Goal: Navigation & Orientation: Understand site structure

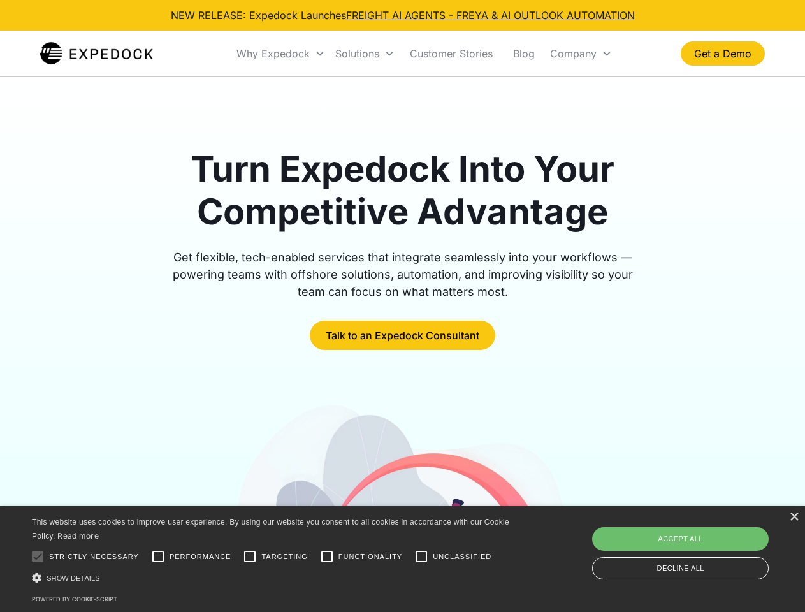
click at [281, 54] on div "Why Expedock" at bounding box center [273, 53] width 73 height 13
click at [365, 54] on div "Solutions" at bounding box center [357, 53] width 44 height 13
click at [581, 54] on div "Company" at bounding box center [573, 53] width 47 height 13
click at [38, 557] on div at bounding box center [38, 557] width 26 height 26
click at [158, 557] on input "Performance" at bounding box center [158, 557] width 26 height 26
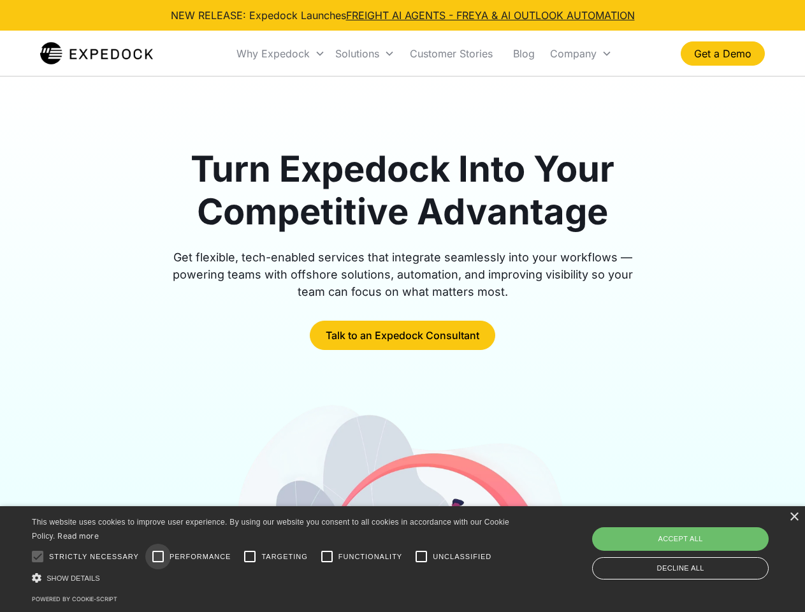
checkbox input "true"
click at [250, 557] on input "Targeting" at bounding box center [250, 557] width 26 height 26
checkbox input "true"
click at [327, 557] on input "Functionality" at bounding box center [327, 557] width 26 height 26
checkbox input "true"
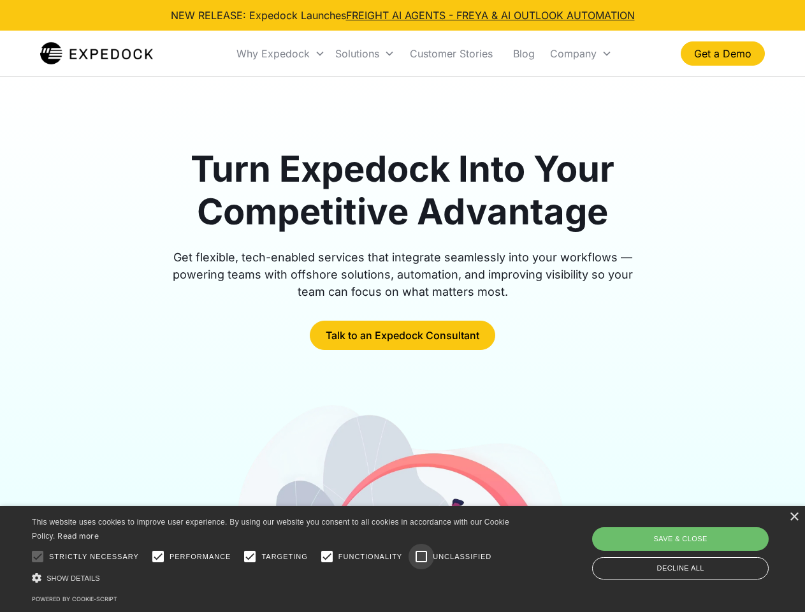
click at [422, 557] on input "Unclassified" at bounding box center [422, 557] width 26 height 26
checkbox input "true"
click at [273, 578] on div "Show details Hide details" at bounding box center [273, 577] width 482 height 13
